Goal: Use online tool/utility

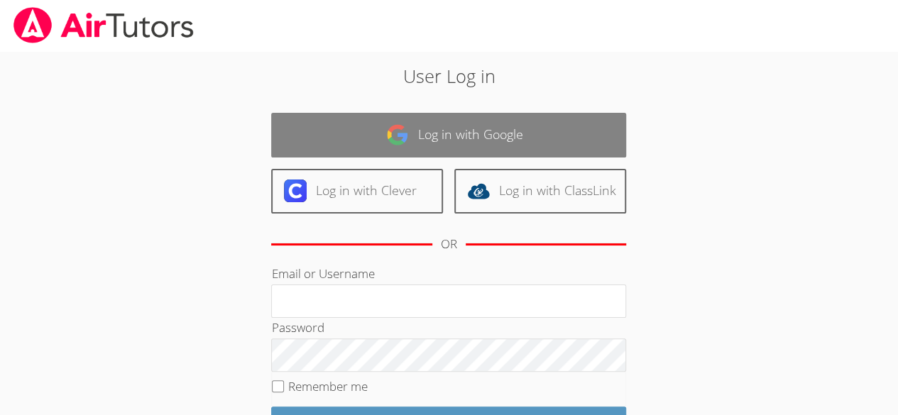
click at [440, 131] on link "Log in with Google" at bounding box center [448, 135] width 355 height 45
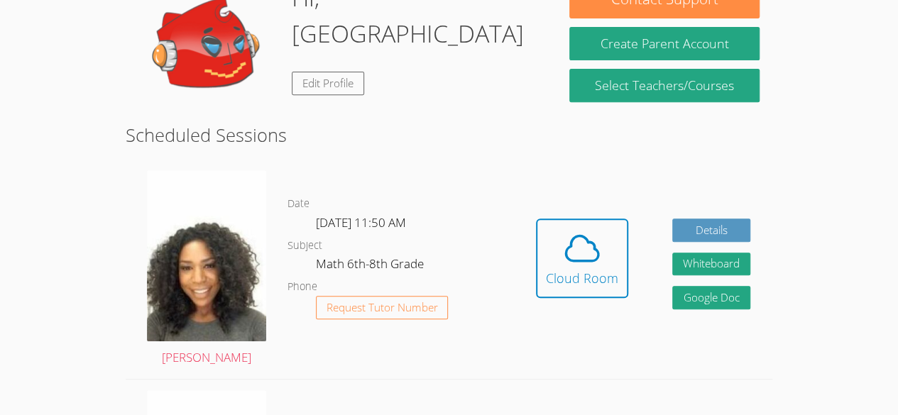
scroll to position [250, 0]
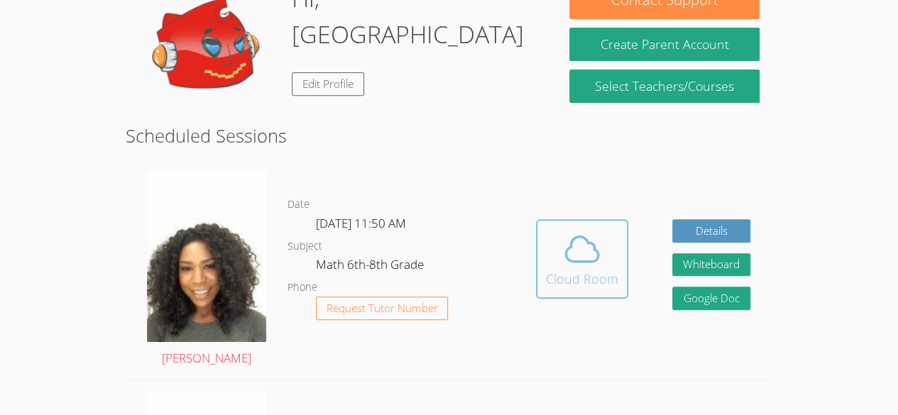
click at [579, 298] on button "Cloud Room" at bounding box center [582, 259] width 92 height 80
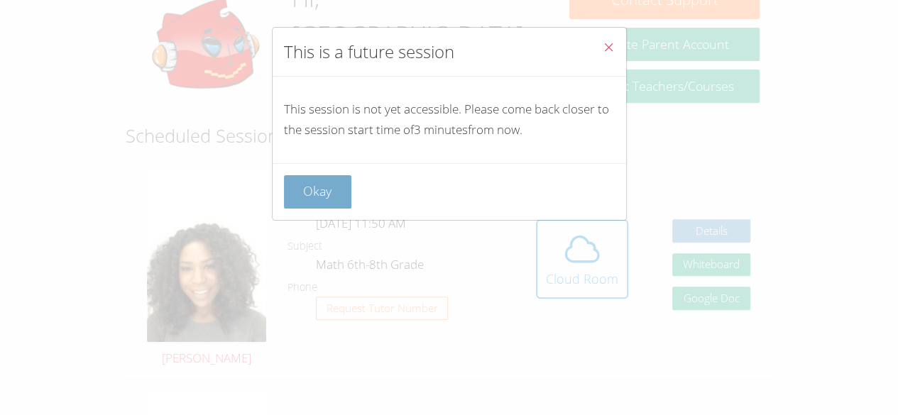
click at [342, 183] on button "Okay" at bounding box center [318, 191] width 68 height 33
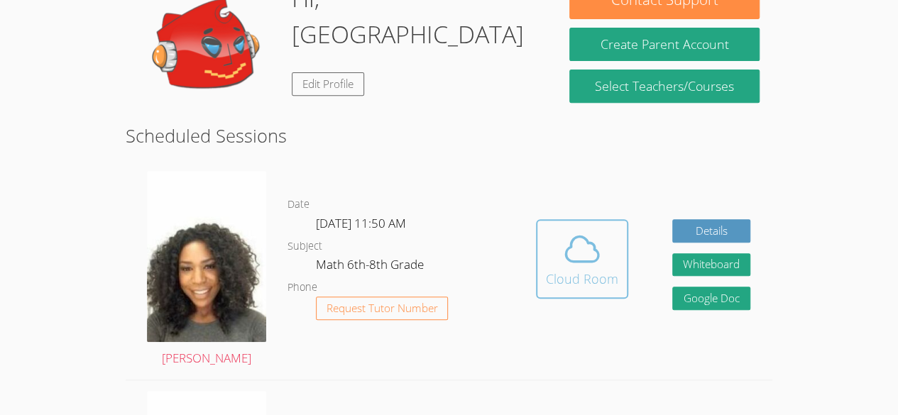
click at [557, 234] on span at bounding box center [582, 249] width 72 height 40
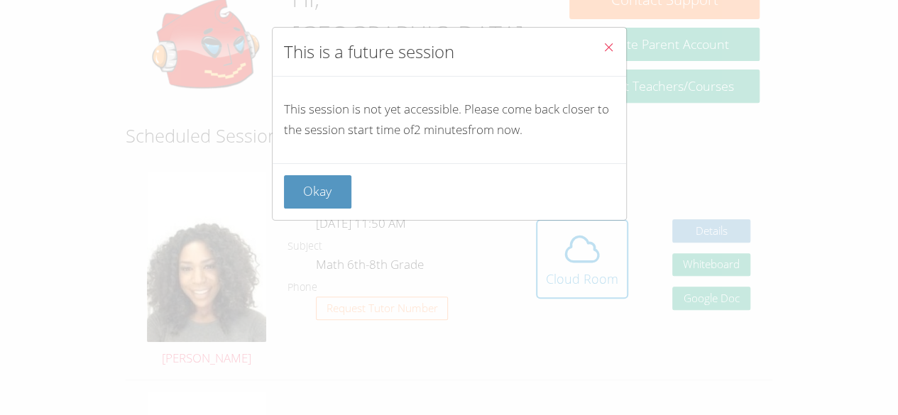
click at [603, 30] on button "Close" at bounding box center [608, 49] width 35 height 43
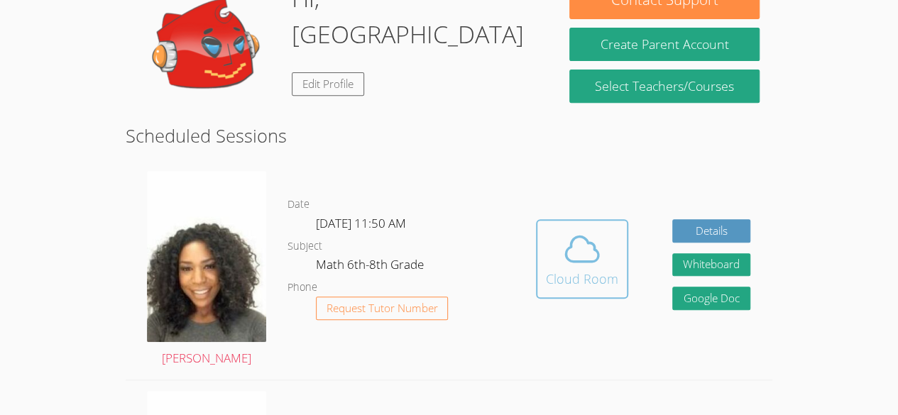
click at [579, 273] on div "Cloud Room" at bounding box center [582, 279] width 72 height 20
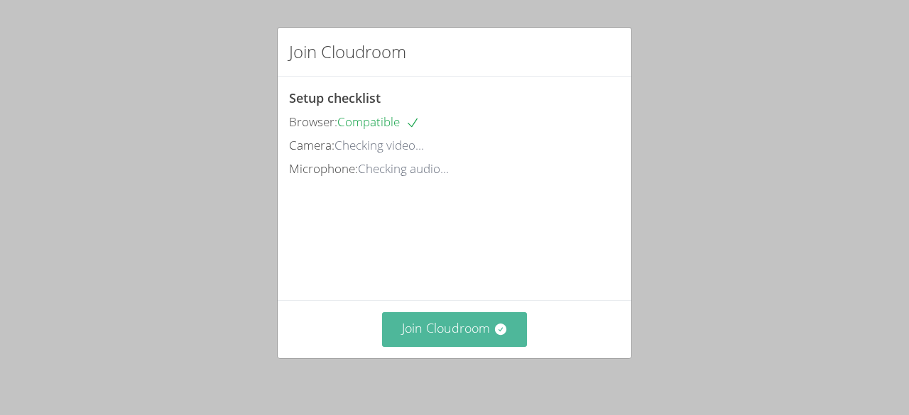
click at [453, 334] on button "Join Cloudroom" at bounding box center [455, 329] width 146 height 35
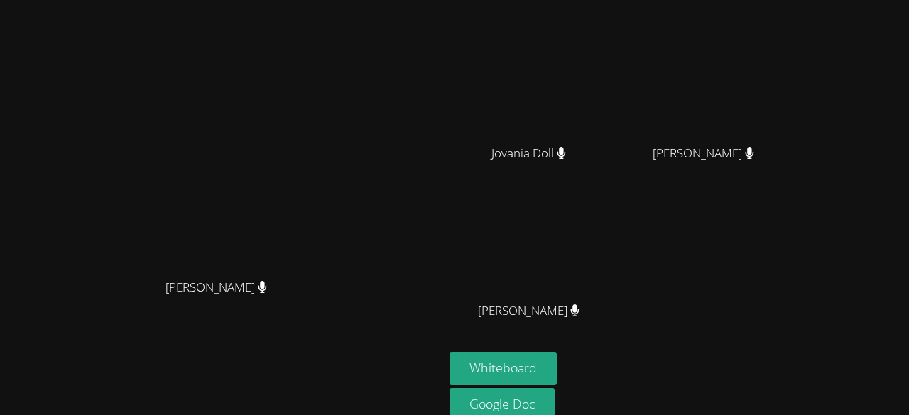
scroll to position [181, 0]
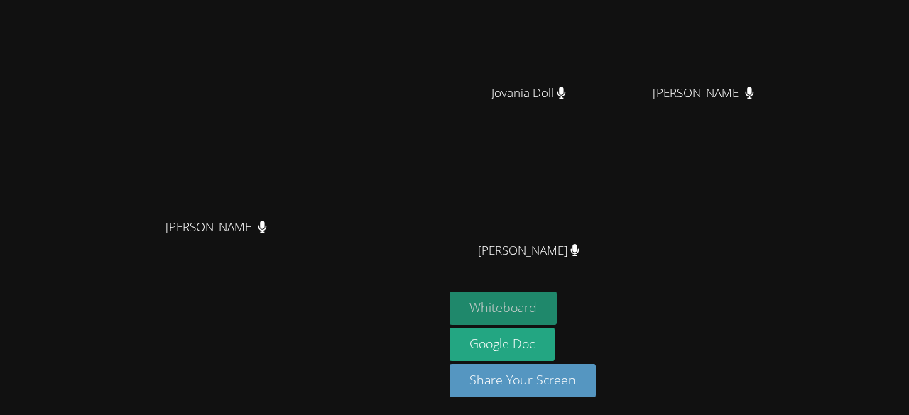
click at [557, 294] on button "Whiteboard" at bounding box center [502, 308] width 107 height 33
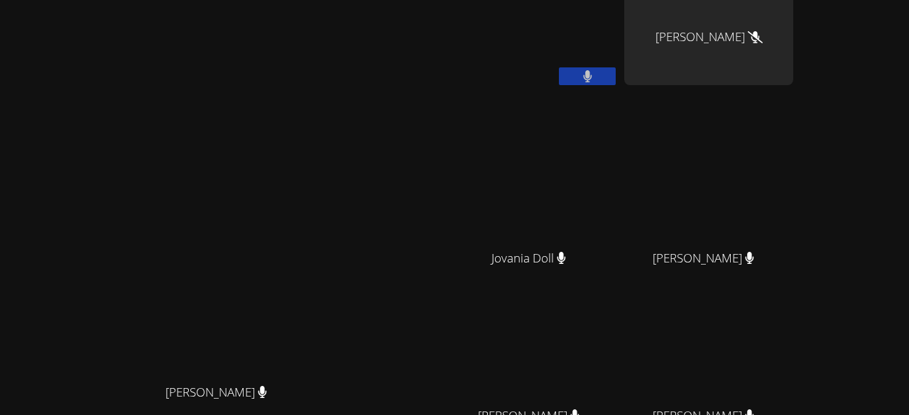
scroll to position [0, 0]
